Goal: Find specific page/section: Find specific page/section

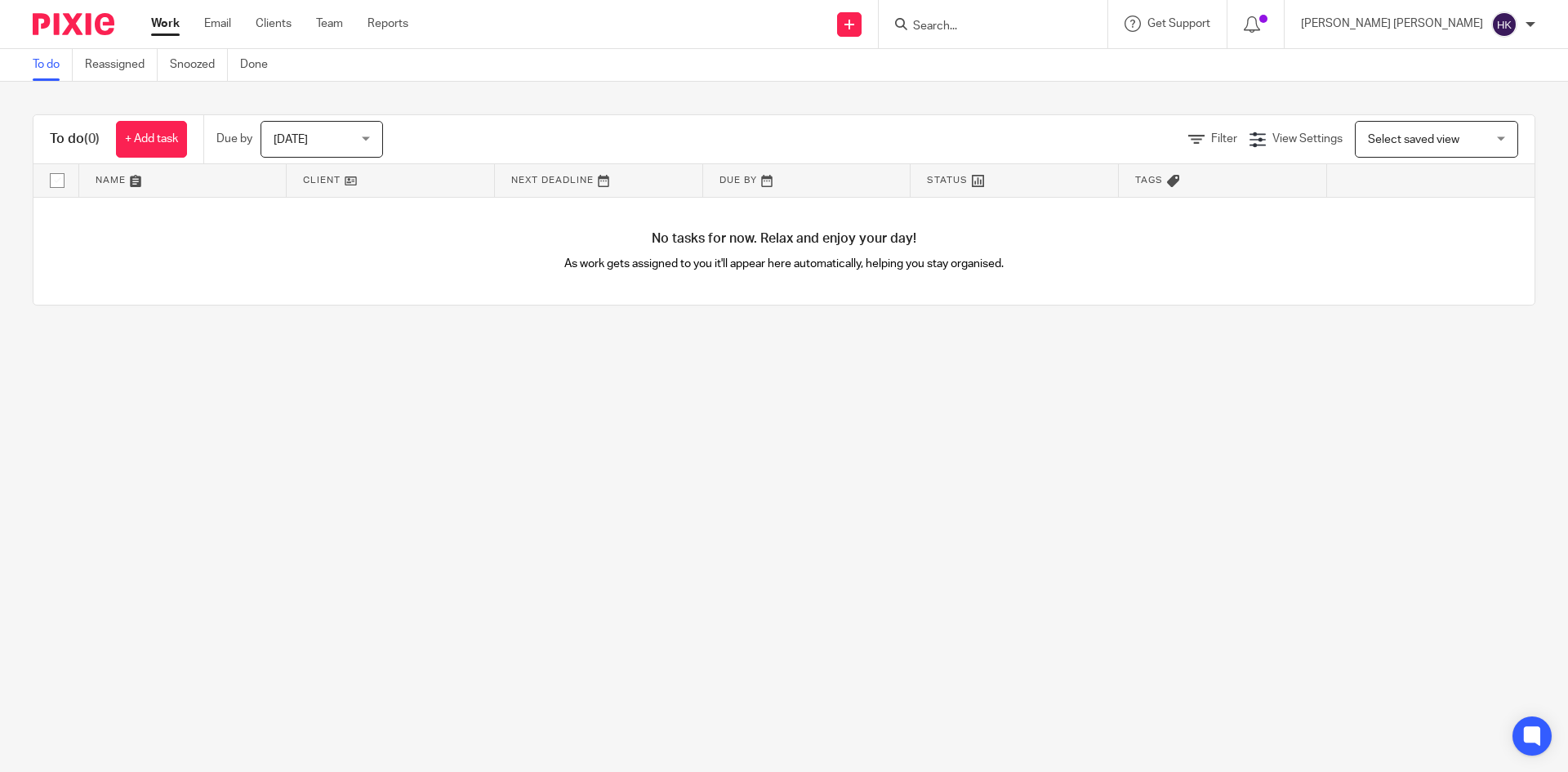
click at [1058, 27] on input "Search" at bounding box center [985, 27] width 147 height 15
type input "roofi"
click at [1153, 65] on link at bounding box center [1045, 70] width 276 height 37
